Goal: Manage account settings

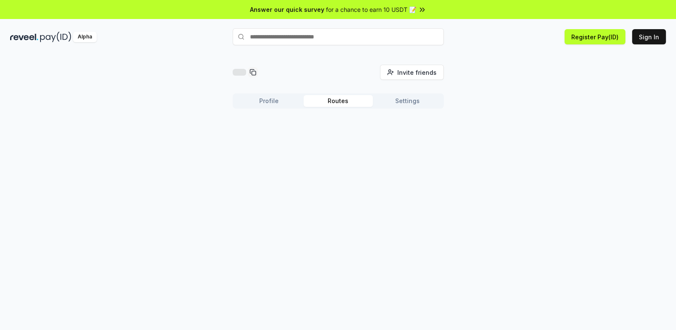
click at [335, 106] on button "Routes" at bounding box center [338, 101] width 69 height 12
click at [264, 105] on button "Profile" at bounding box center [268, 101] width 69 height 12
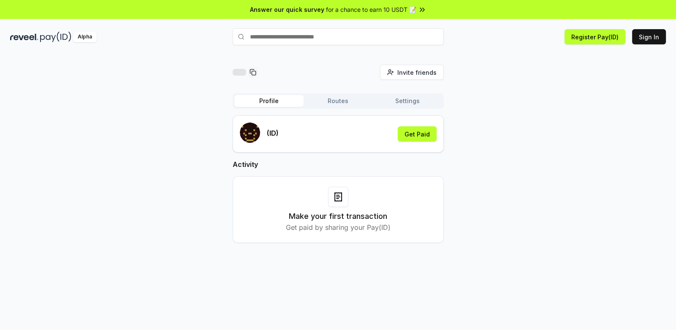
click at [412, 106] on button "Settings" at bounding box center [407, 101] width 69 height 12
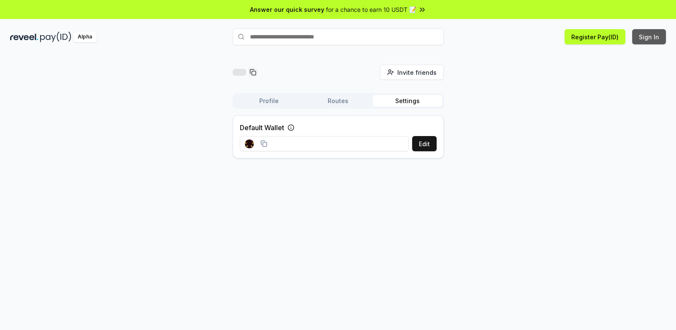
click at [653, 43] on button "Sign In" at bounding box center [649, 36] width 34 height 15
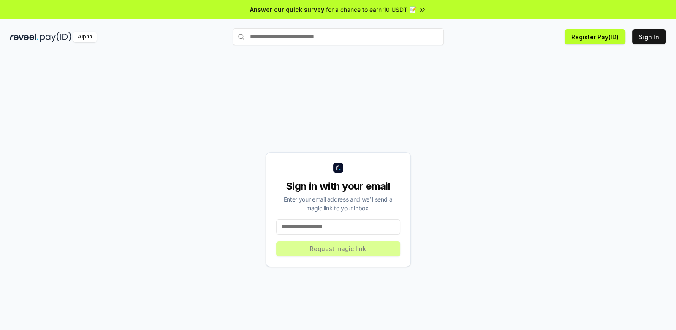
drag, startPoint x: 330, startPoint y: 231, endPoint x: 334, endPoint y: 225, distance: 6.9
click at [330, 231] on input at bounding box center [338, 226] width 124 height 15
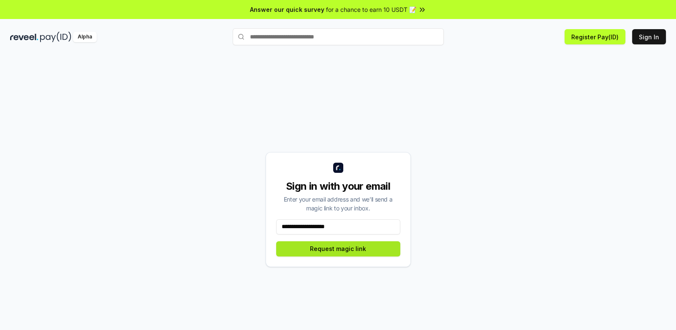
type input "**********"
click at [339, 250] on button "Request magic link" at bounding box center [338, 248] width 124 height 15
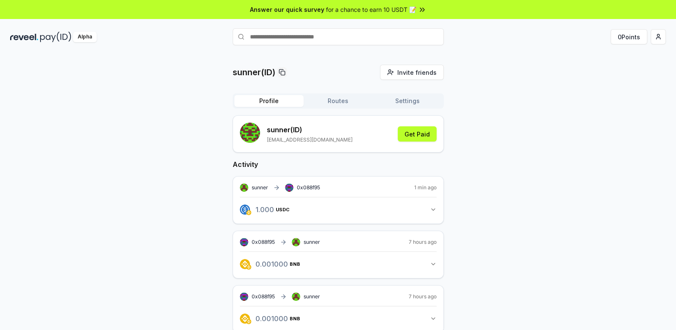
click at [348, 102] on button "Routes" at bounding box center [338, 101] width 69 height 12
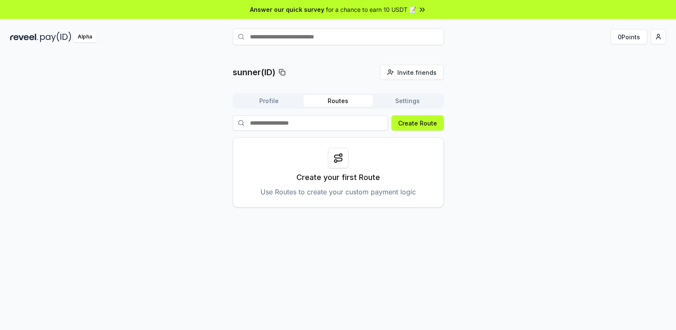
click at [277, 102] on button "Profile" at bounding box center [268, 101] width 69 height 12
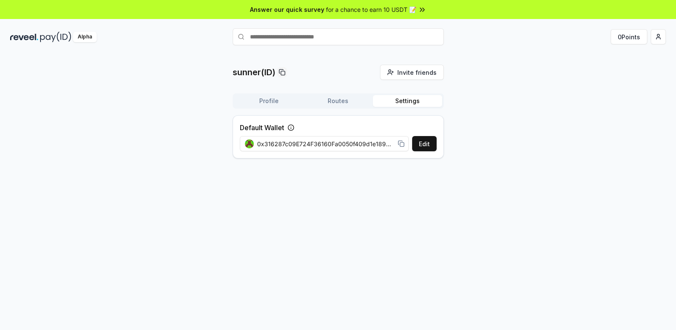
click at [399, 101] on button "Settings" at bounding box center [407, 101] width 69 height 12
click at [422, 147] on button "Edit" at bounding box center [424, 143] width 24 height 15
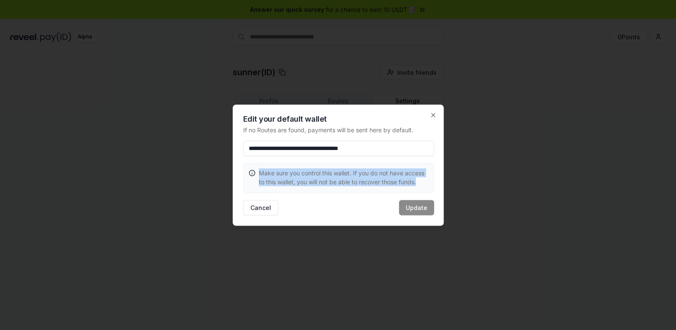
drag, startPoint x: 258, startPoint y: 171, endPoint x: 422, endPoint y: 180, distance: 164.9
click at [422, 180] on div "Make sure you control this wallet. If you do not have access to this wallet, yo…" at bounding box center [339, 177] width 190 height 28
click at [314, 169] on p "Make sure you control this wallet. If you do not have access to this wallet, yo…" at bounding box center [344, 177] width 170 height 18
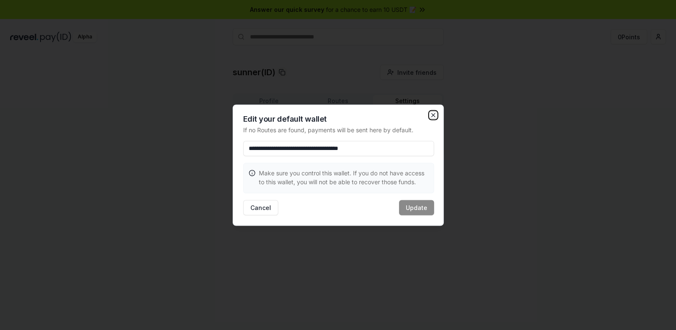
click at [433, 113] on icon "button" at bounding box center [433, 114] width 7 height 7
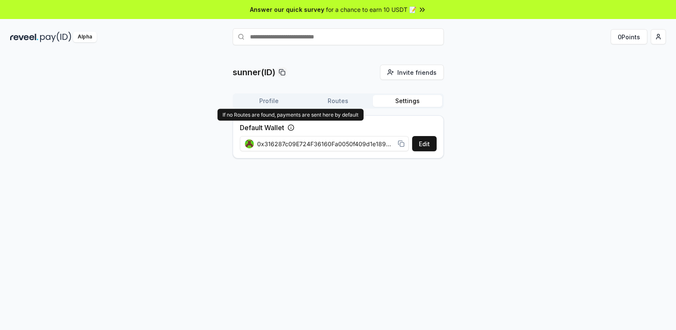
click at [289, 126] on icon at bounding box center [291, 127] width 7 height 7
click at [289, 128] on icon at bounding box center [291, 127] width 7 height 7
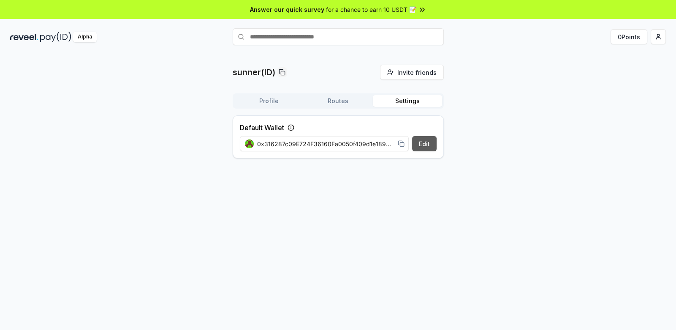
click at [418, 143] on button "Edit" at bounding box center [424, 143] width 24 height 15
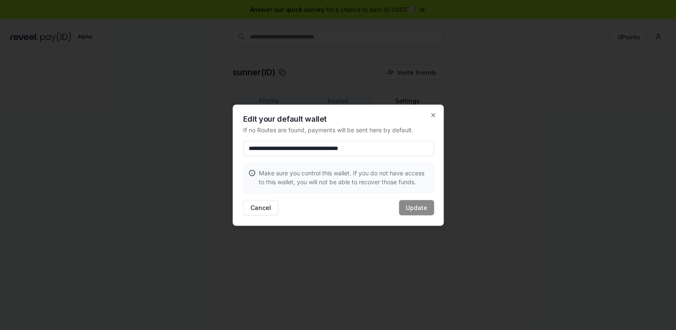
click at [357, 181] on p "Make sure you control this wallet. If you do not have access to this wallet, yo…" at bounding box center [344, 177] width 170 height 18
click at [358, 153] on input "**********" at bounding box center [338, 148] width 191 height 15
click at [434, 115] on icon "button" at bounding box center [433, 114] width 3 height 3
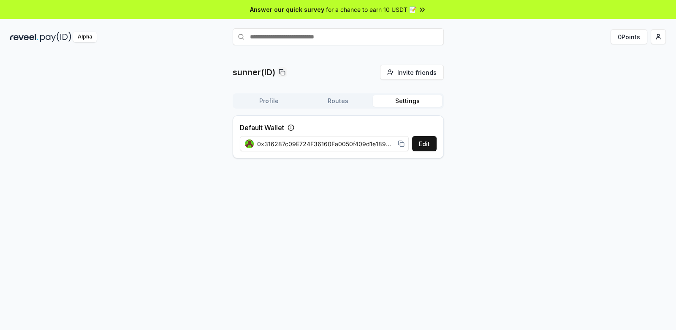
drag, startPoint x: 18, startPoint y: 101, endPoint x: 28, endPoint y: 100, distance: 10.6
click at [18, 101] on div "sunner(ID) Invite friends Invite Profile Routes Settings Default Wallet Edit 0x…" at bounding box center [338, 115] width 656 height 100
